Goal: Task Accomplishment & Management: Manage account settings

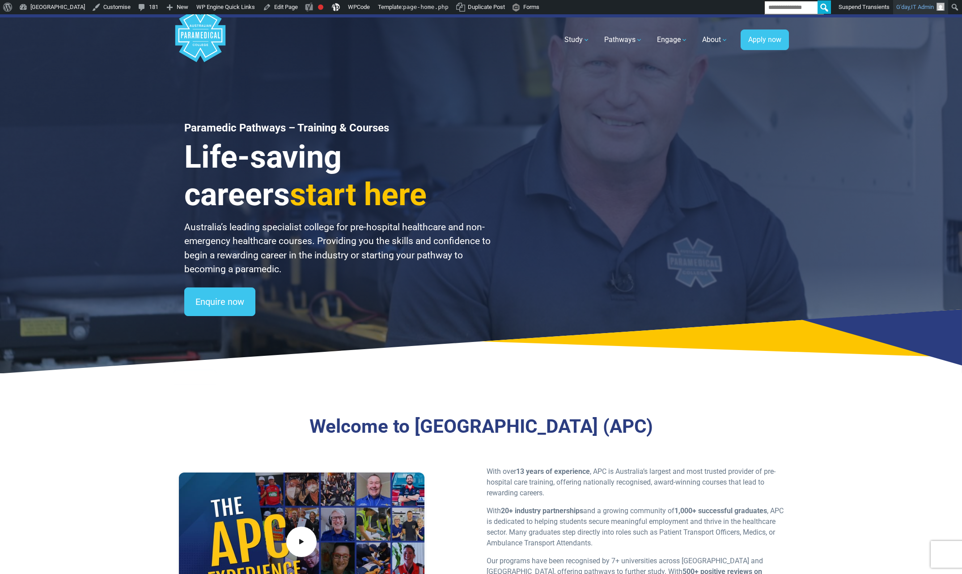
click at [913, 7] on span "IT Admin" at bounding box center [922, 7] width 23 height 7
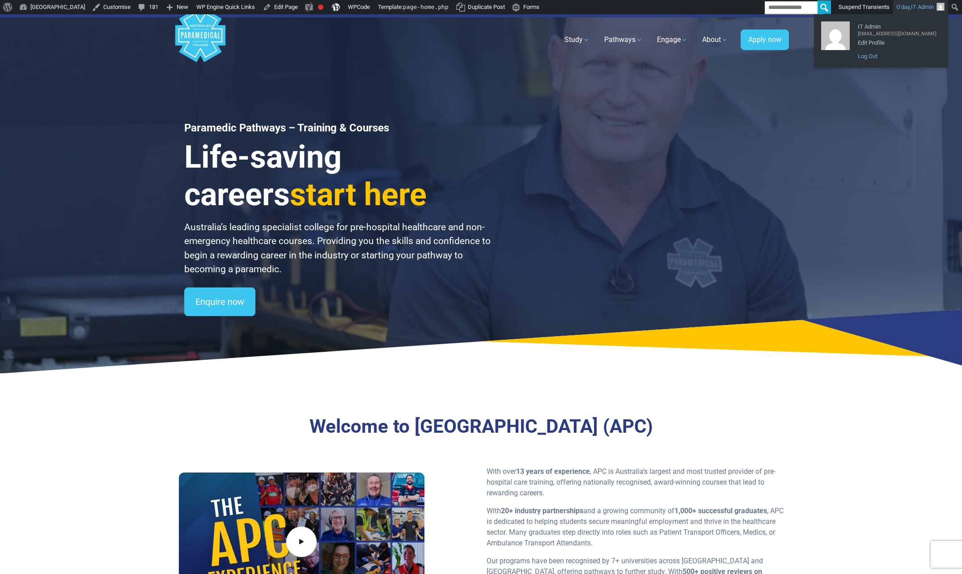
click at [887, 58] on link "Log Out" at bounding box center [898, 57] width 88 height 12
